Goal: Information Seeking & Learning: Learn about a topic

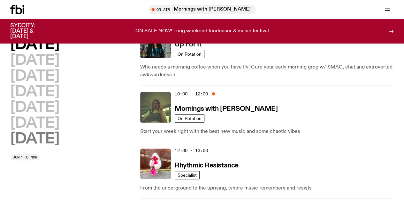
click at [55, 146] on h2 "Sunday" at bounding box center [34, 139] width 49 height 14
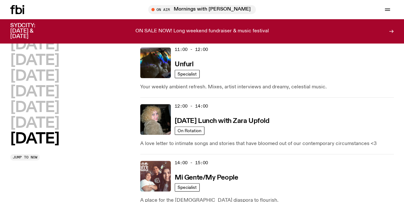
scroll to position [369, 0]
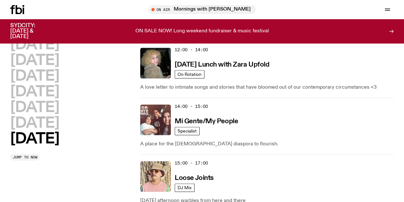
click at [162, 161] on img at bounding box center [155, 176] width 31 height 31
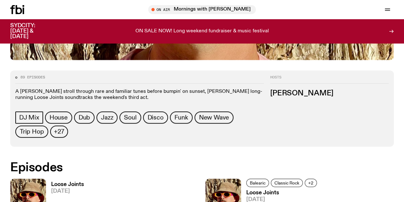
scroll to position [283, 0]
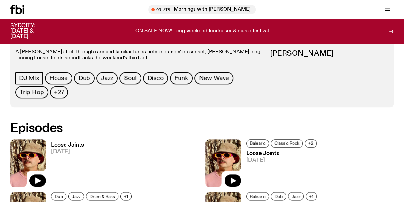
click at [74, 142] on h3 "Loose Joints" at bounding box center [67, 144] width 33 height 5
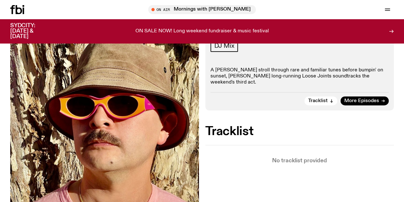
scroll to position [91, 0]
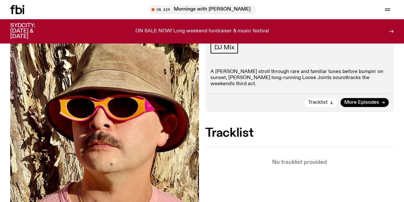
click at [323, 105] on span "Tracklist" at bounding box center [317, 102] width 19 height 5
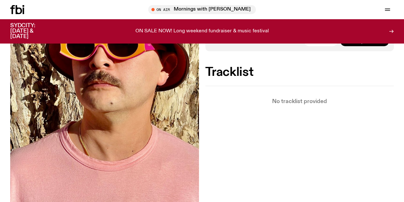
scroll to position [183, 0]
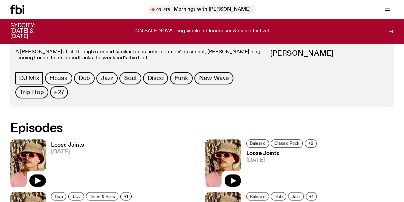
scroll to position [219, 0]
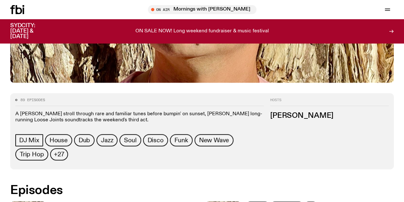
scroll to position [221, 0]
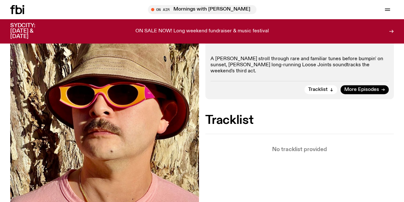
scroll to position [94, 0]
